Goal: Transaction & Acquisition: Book appointment/travel/reservation

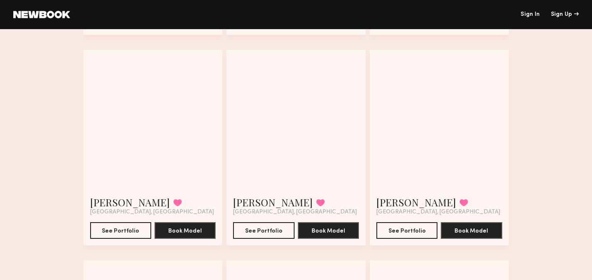
scroll to position [259, 0]
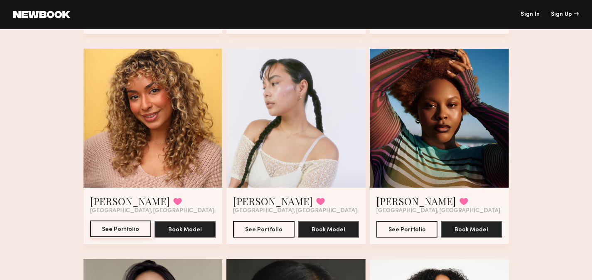
click at [129, 230] on button "See Portfolio" at bounding box center [120, 228] width 61 height 17
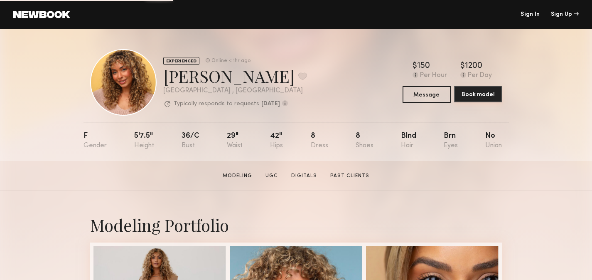
click at [486, 95] on button "Book model" at bounding box center [478, 94] width 48 height 17
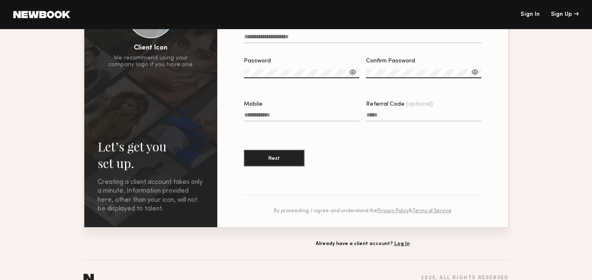
scroll to position [133, 0]
